Goal: Ask a question: Seek information or help from site administrators or community

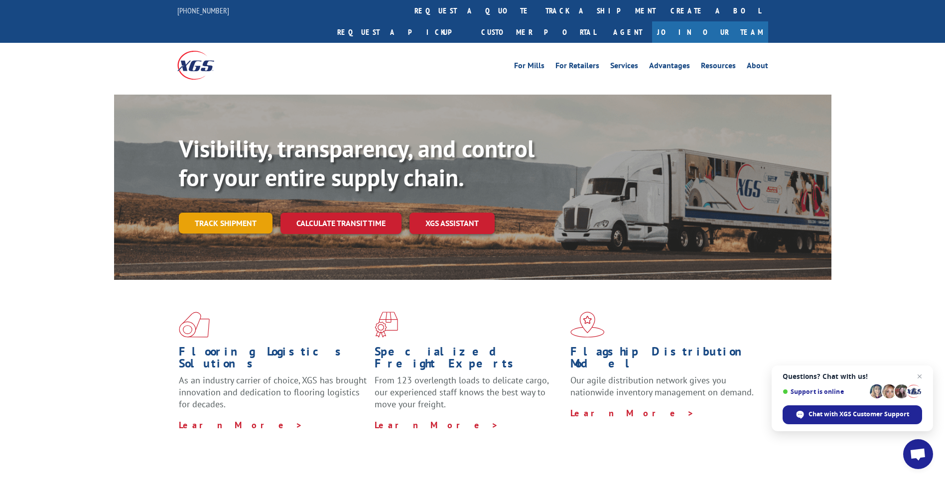
click at [240, 213] on link "Track shipment" at bounding box center [226, 223] width 94 height 21
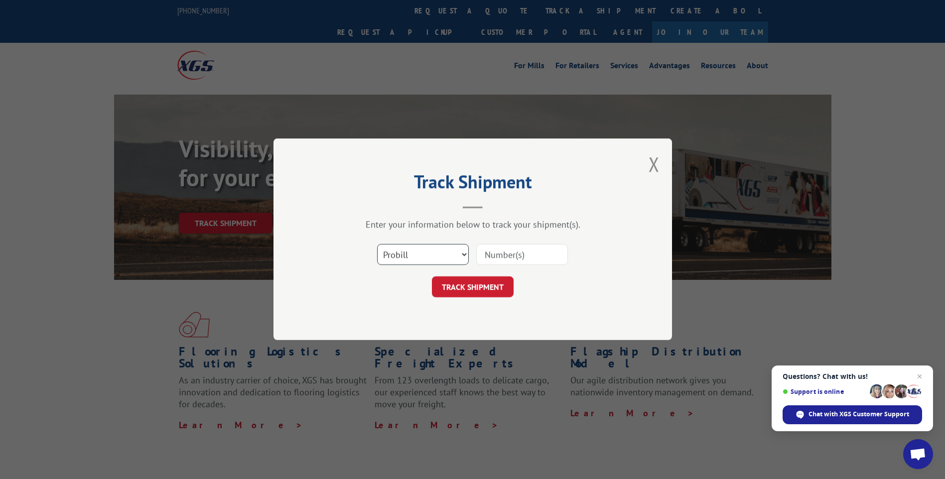
click at [446, 251] on select "Select category... Probill BOL PO" at bounding box center [423, 255] width 92 height 21
select select "bol"
click at [377, 245] on select "Select category... Probill BOL PO" at bounding box center [423, 255] width 92 height 21
click at [537, 257] on input at bounding box center [522, 255] width 92 height 21
type input "3363316"
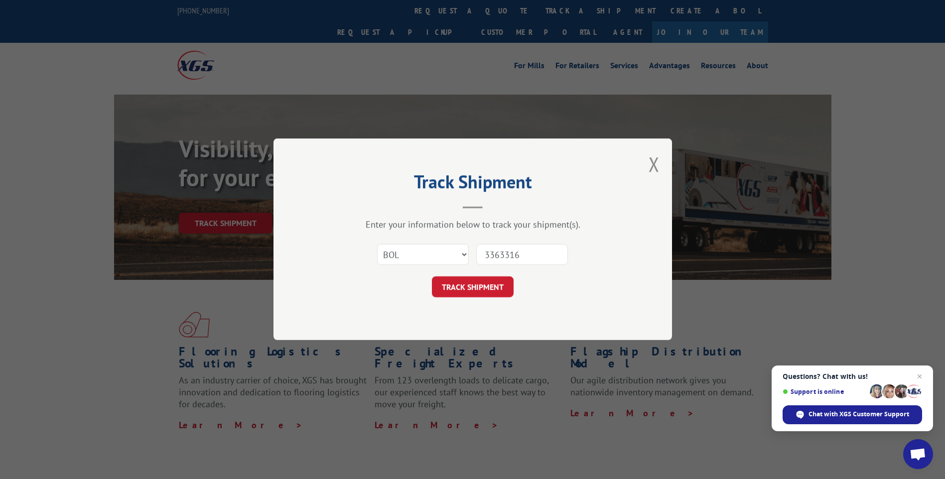
click at [504, 281] on button "TRACK SHIPMENT" at bounding box center [473, 287] width 82 height 21
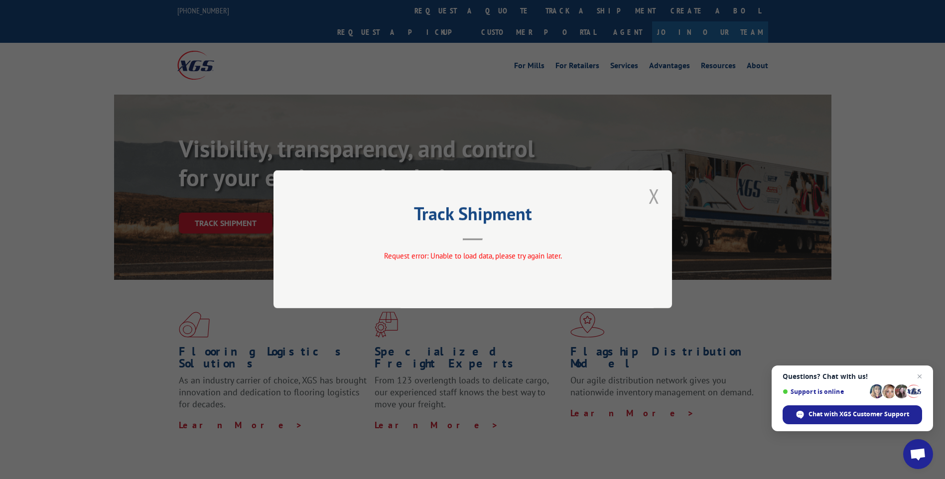
click at [656, 197] on button "Close modal" at bounding box center [654, 196] width 11 height 26
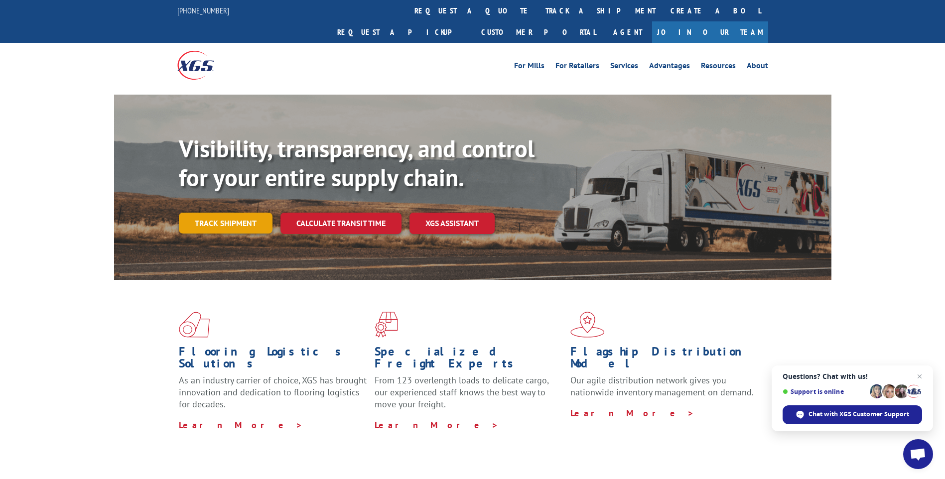
click at [218, 213] on link "Track shipment" at bounding box center [226, 223] width 94 height 21
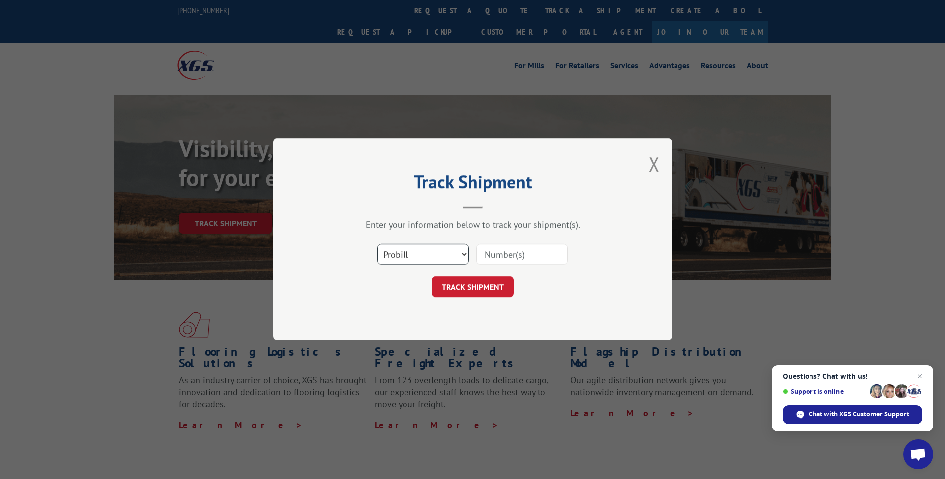
click at [436, 258] on select "Select category... Probill BOL PO" at bounding box center [423, 255] width 92 height 21
select select "bol"
click at [377, 245] on select "Select category... Probill BOL PO" at bounding box center [423, 255] width 92 height 21
click at [499, 253] on input at bounding box center [522, 255] width 92 height 21
type input "3363316"
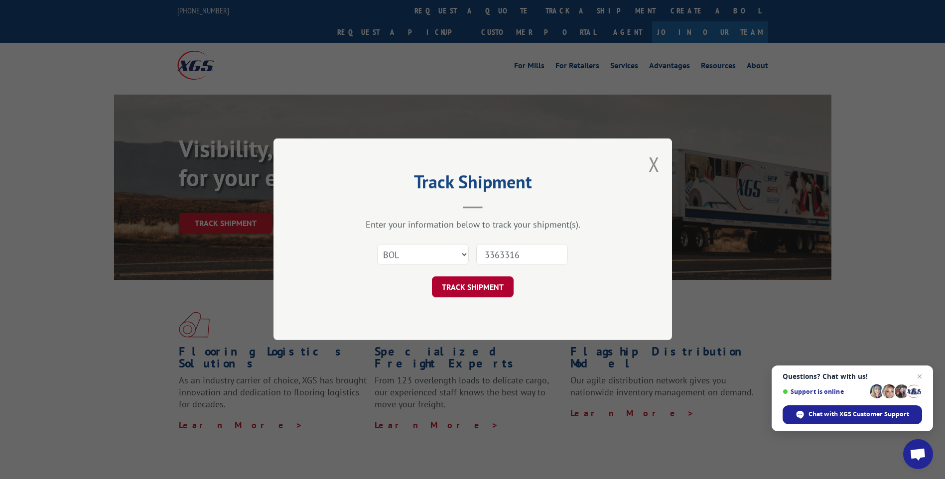
click at [494, 291] on button "TRACK SHIPMENT" at bounding box center [473, 287] width 82 height 21
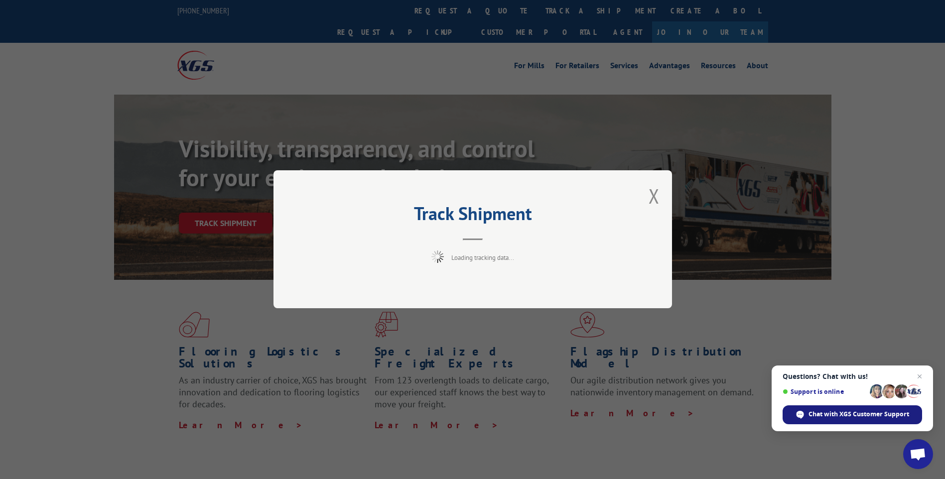
click at [825, 419] on span "Chat with XGS Customer Support" at bounding box center [859, 414] width 101 height 9
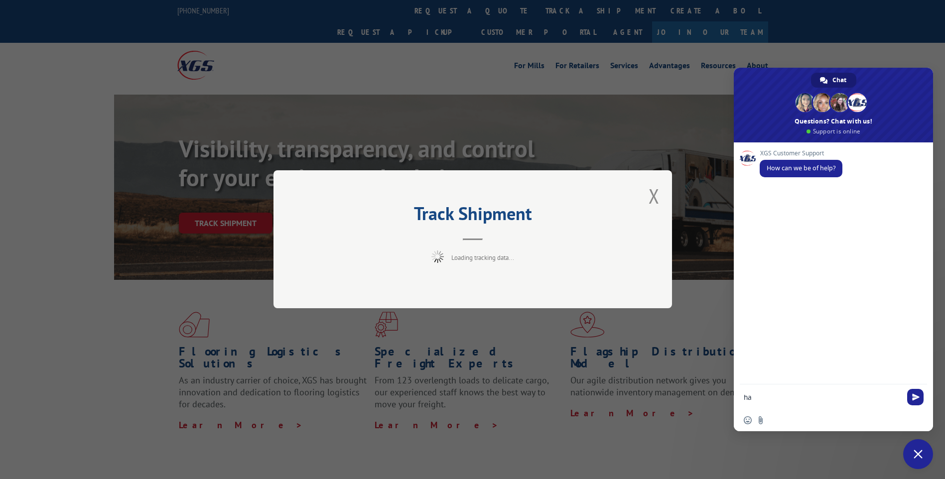
type textarea "h"
type textarea "P"
type textarea "C"
type textarea "Need to see if some material was picked up"
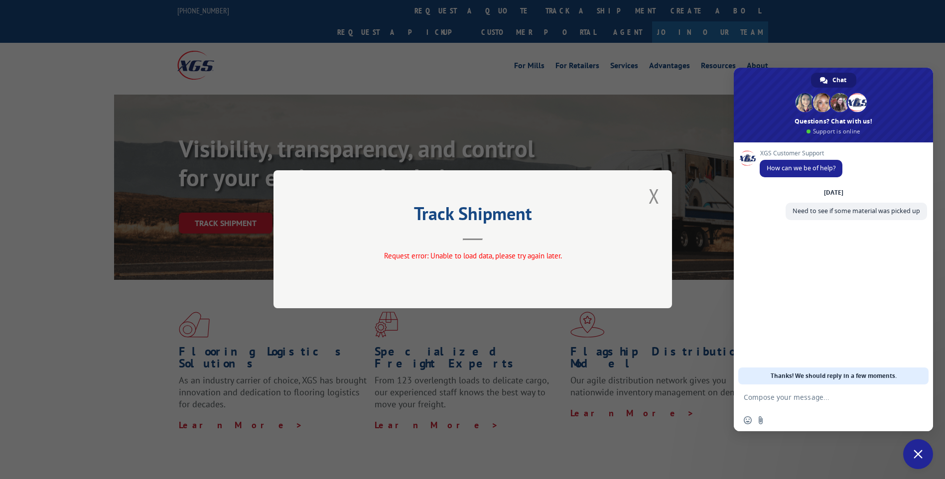
click at [648, 195] on div "Track Shipment Request error: Unable to load data, please try again later." at bounding box center [473, 239] width 399 height 138
click at [650, 193] on button "Close modal" at bounding box center [654, 196] width 11 height 26
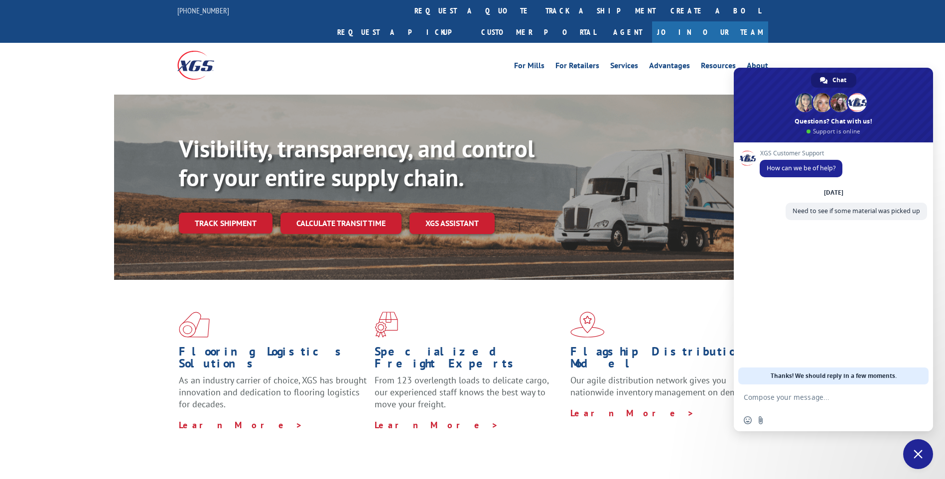
click at [801, 400] on textarea "Compose your message..." at bounding box center [822, 397] width 157 height 9
click at [823, 351] on div "XGS Customer Support How can we be of help? [DATE] Need to see if some material…" at bounding box center [833, 264] width 199 height 242
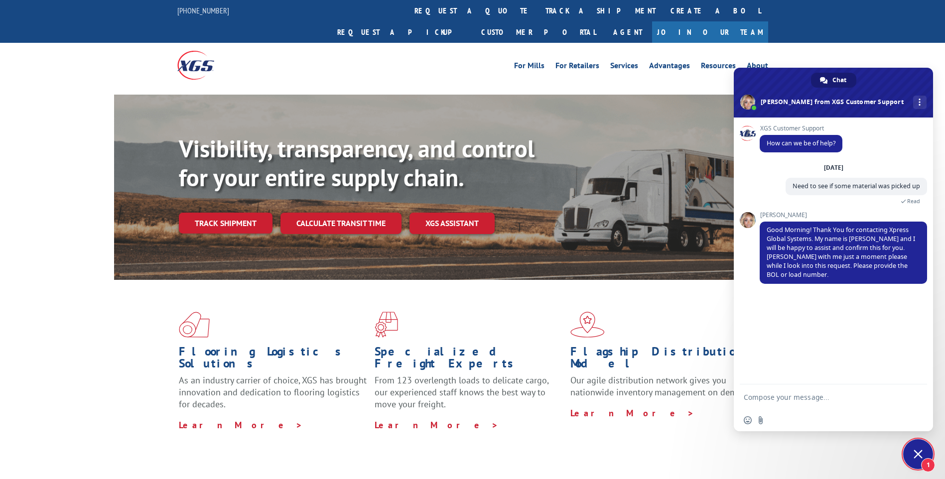
click at [795, 396] on textarea "Compose your message..." at bounding box center [822, 397] width 157 height 9
paste textarea "BOL 3363316"
type textarea "BOL 3363316"
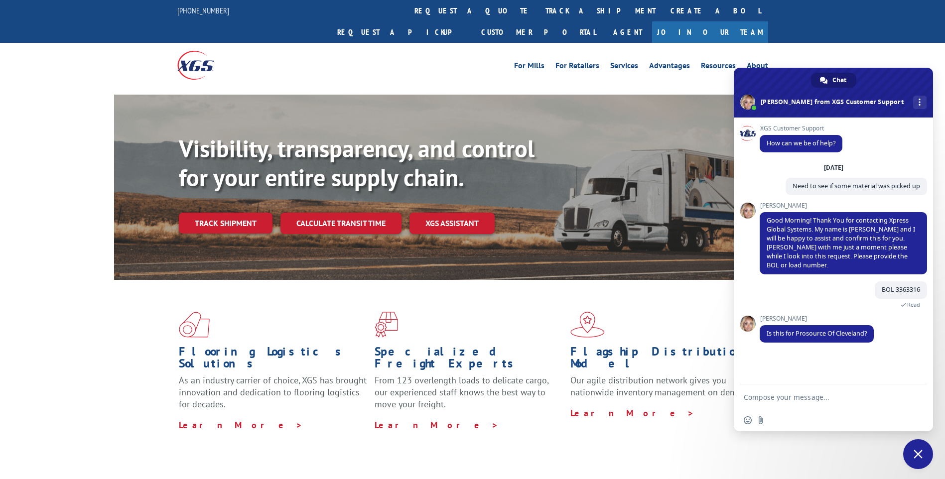
click at [812, 402] on textarea "Compose your message..." at bounding box center [822, 397] width 157 height 9
type textarea "should be Prosource of clearlake"
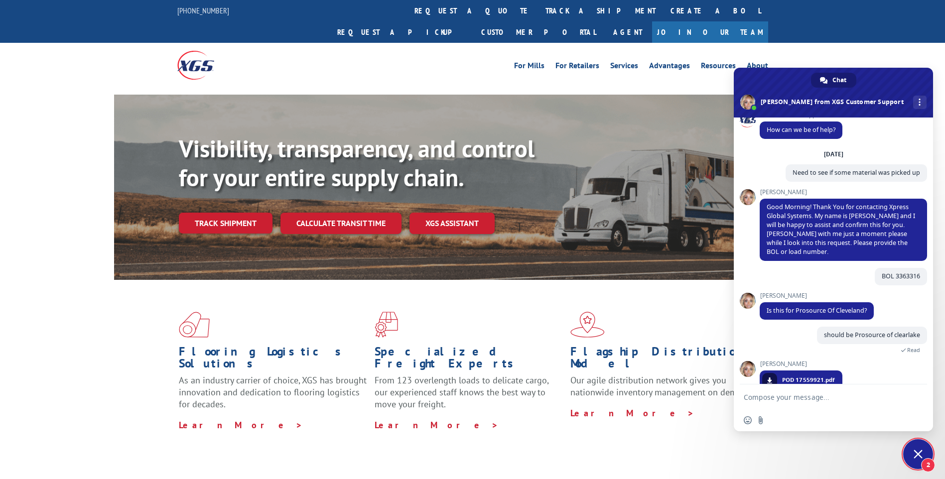
scroll to position [60, 0]
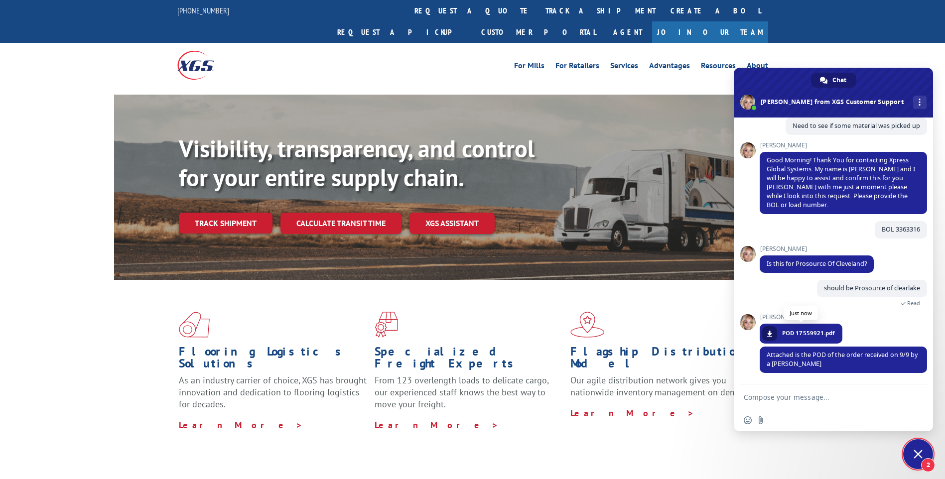
click at [771, 335] on span at bounding box center [770, 334] width 6 height 6
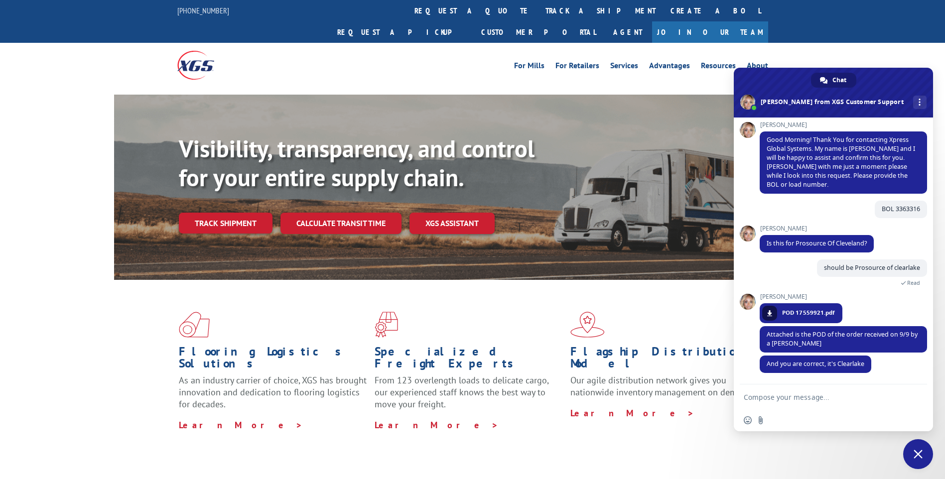
click at [801, 393] on form at bounding box center [822, 398] width 157 height 27
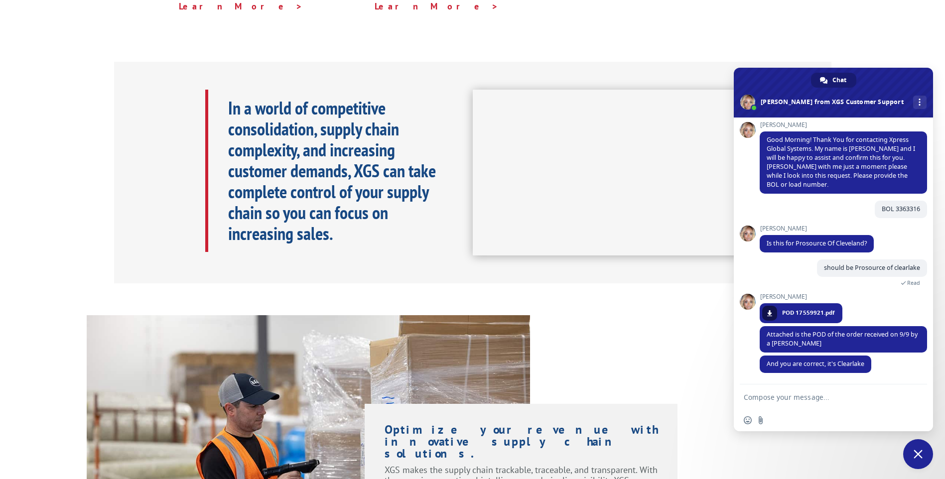
scroll to position [838, 0]
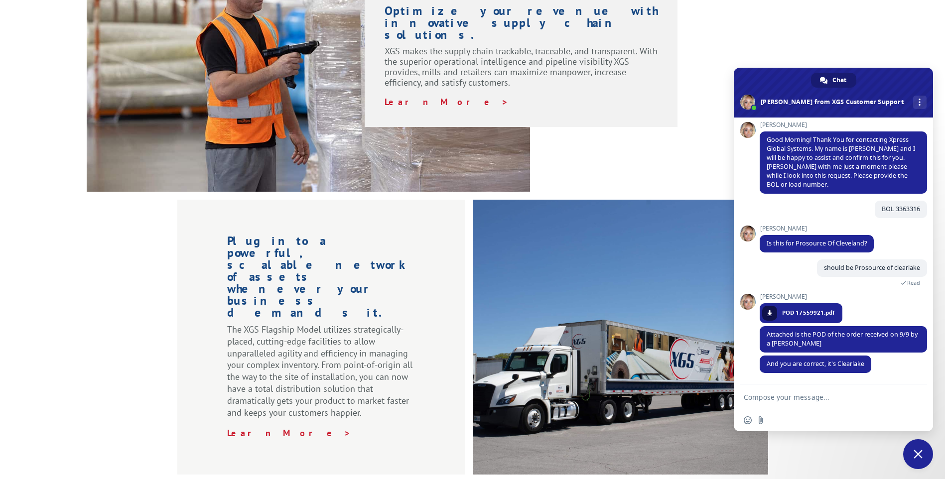
click at [798, 396] on textarea "Compose your message..." at bounding box center [822, 397] width 157 height 9
type textarea "yup that's it so it was picked up?"
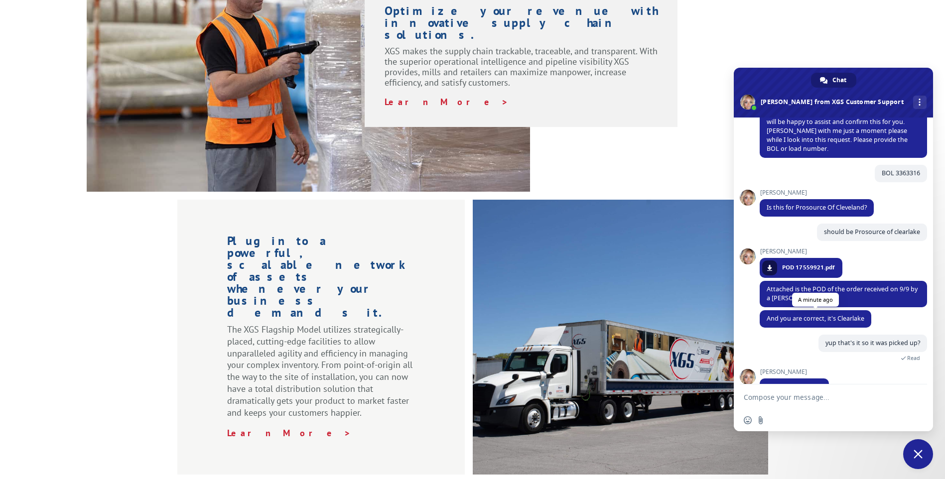
scroll to position [140, 0]
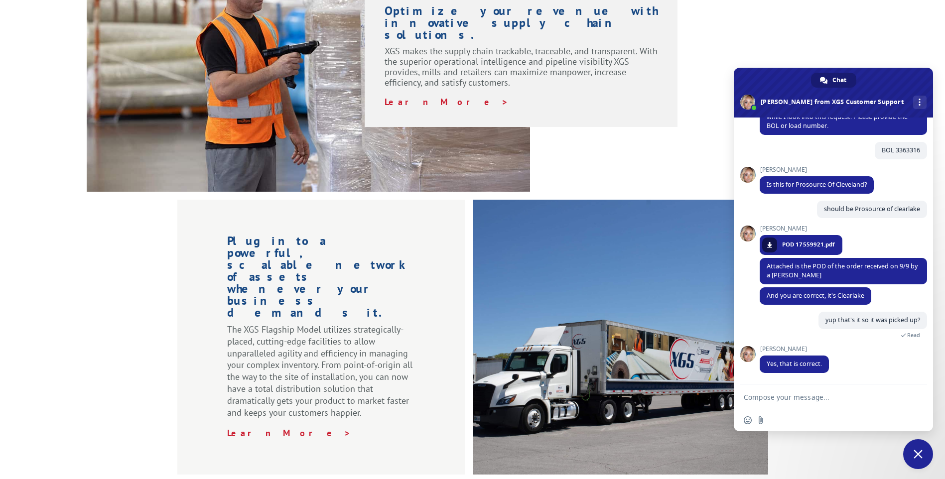
click at [802, 399] on textarea "Compose your message..." at bounding box center [822, 397] width 157 height 9
type textarea "awesome thank you so much for your help"
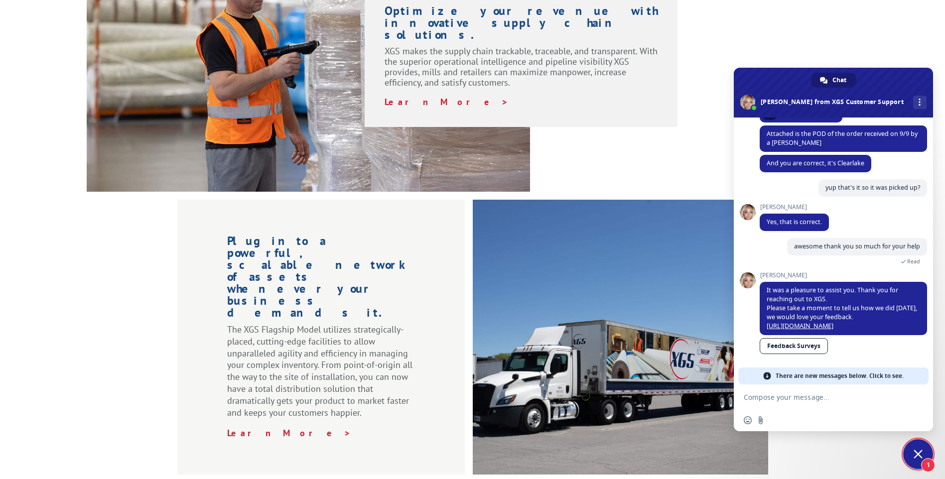
scroll to position [264, 0]
